Goal: Find specific page/section: Find specific page/section

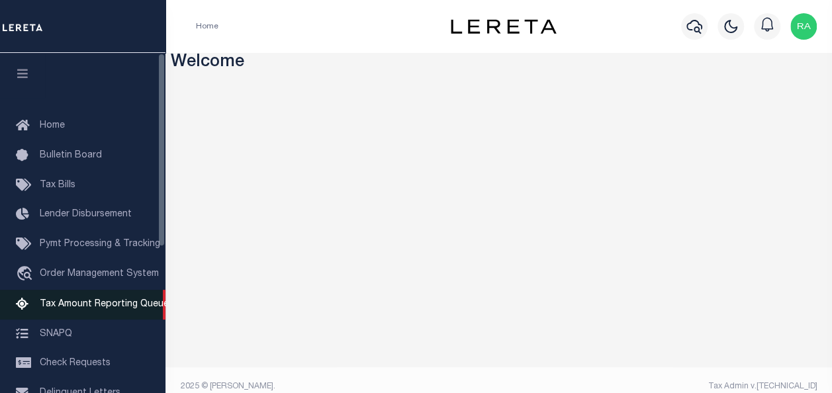
click at [44, 303] on span "Tax Amount Reporting Queue" at bounding box center [104, 304] width 129 height 9
click at [50, 306] on span "Tax Amount Reporting Queue" at bounding box center [104, 304] width 129 height 9
